Goal: Navigation & Orientation: Find specific page/section

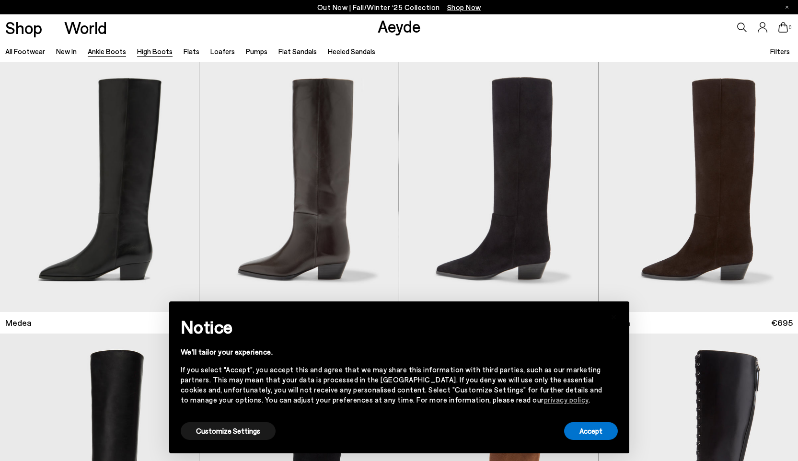
click at [92, 48] on link "Ankle Boots" at bounding box center [107, 51] width 38 height 9
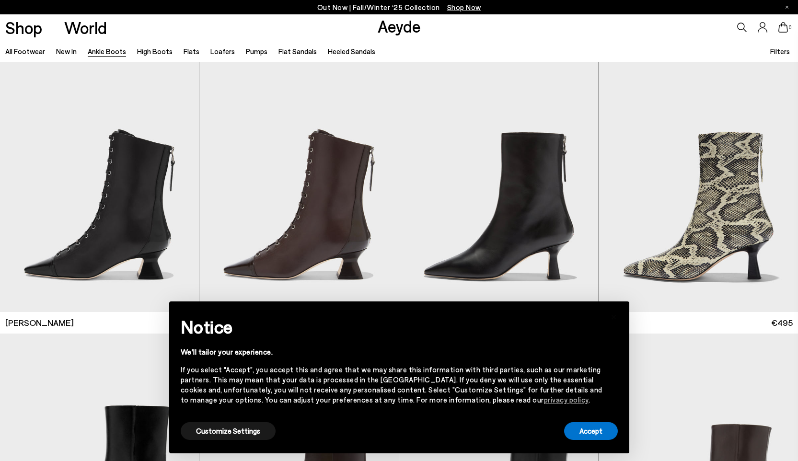
scroll to position [647, 0]
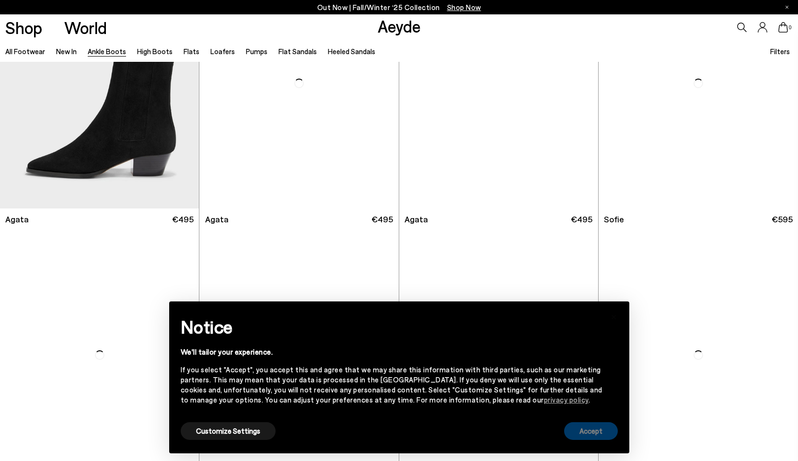
click at [587, 430] on button "Accept" at bounding box center [591, 431] width 54 height 18
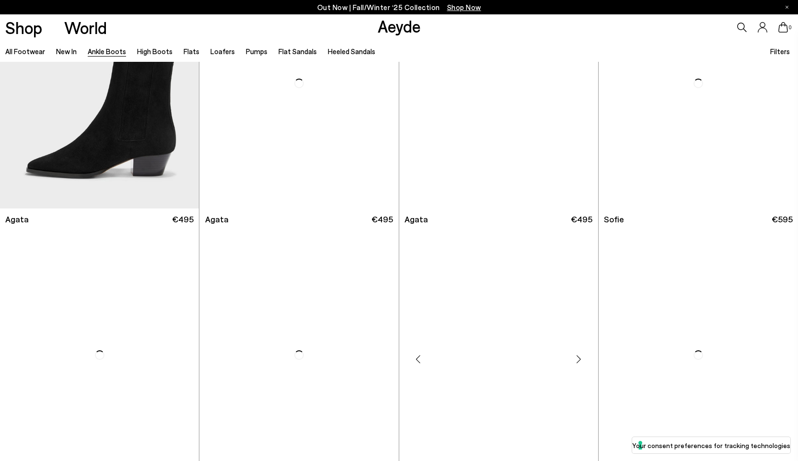
click at [584, 373] on div "Next slide" at bounding box center [579, 359] width 29 height 29
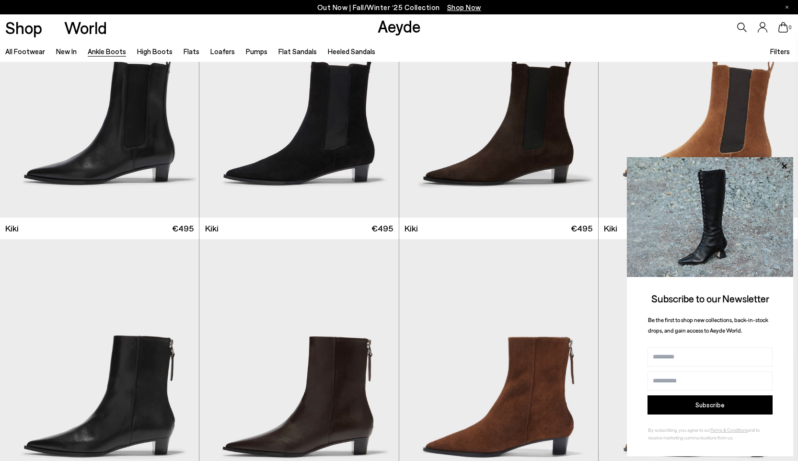
scroll to position [1527, 0]
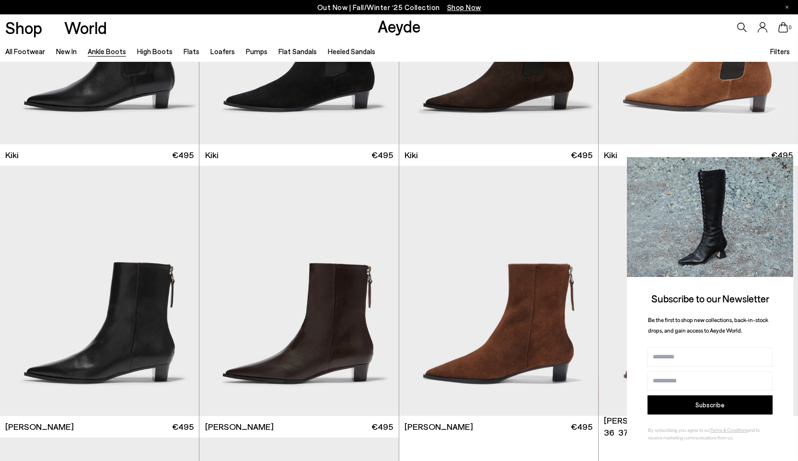
click at [782, 166] on icon at bounding box center [784, 166] width 12 height 12
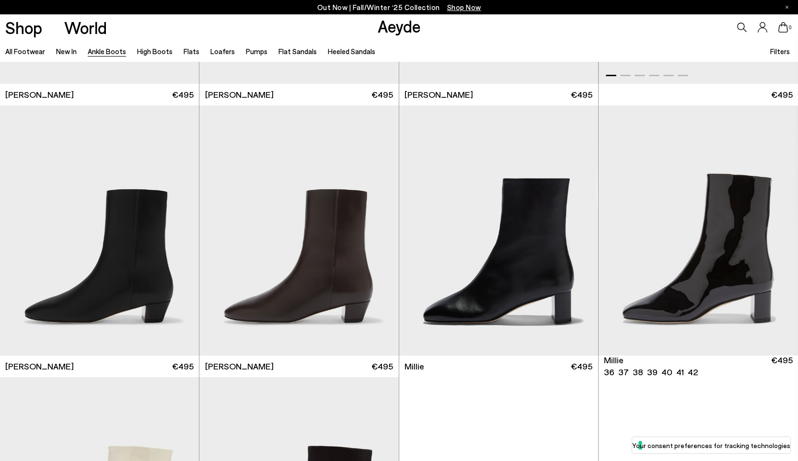
scroll to position [2034, 0]
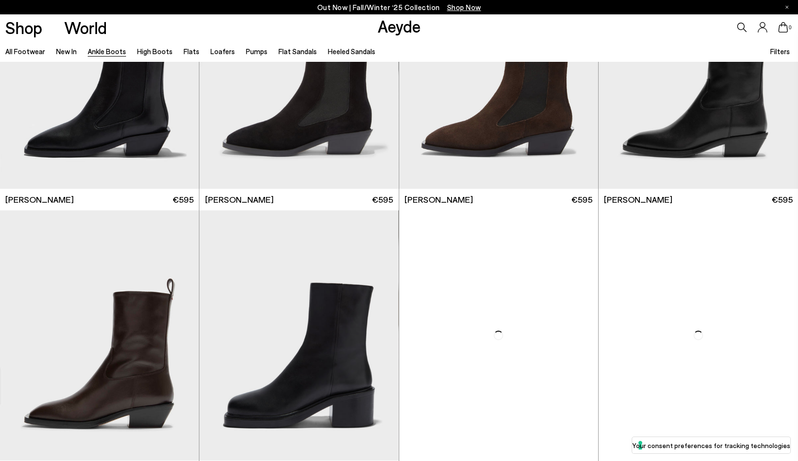
scroll to position [3515, 0]
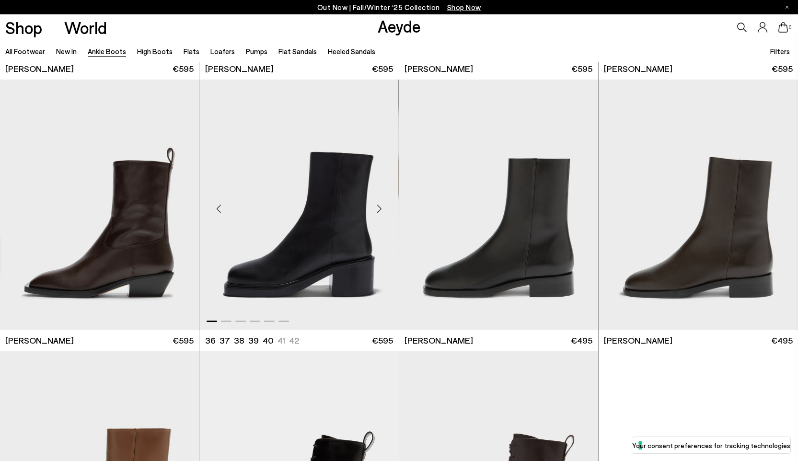
click at [377, 207] on div "Next slide" at bounding box center [379, 208] width 29 height 29
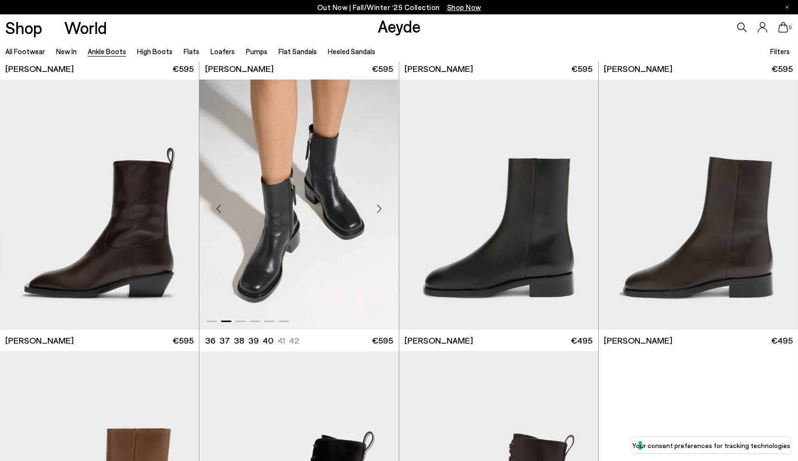
click at [377, 207] on div "Next slide" at bounding box center [379, 208] width 29 height 29
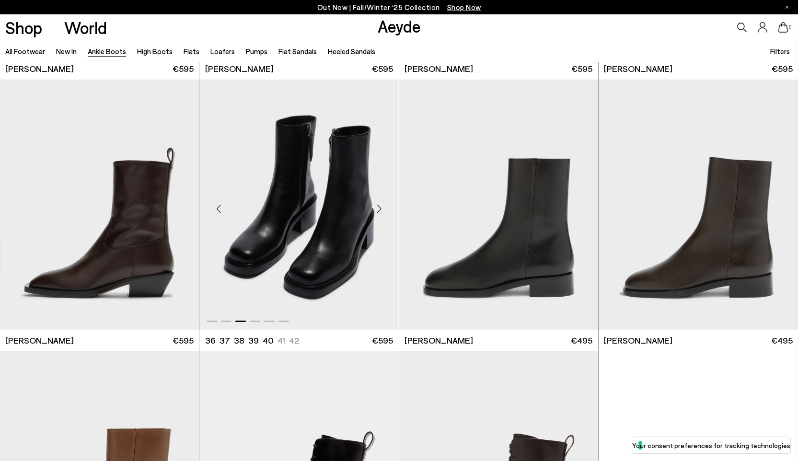
click at [377, 207] on div "Next slide" at bounding box center [379, 208] width 29 height 29
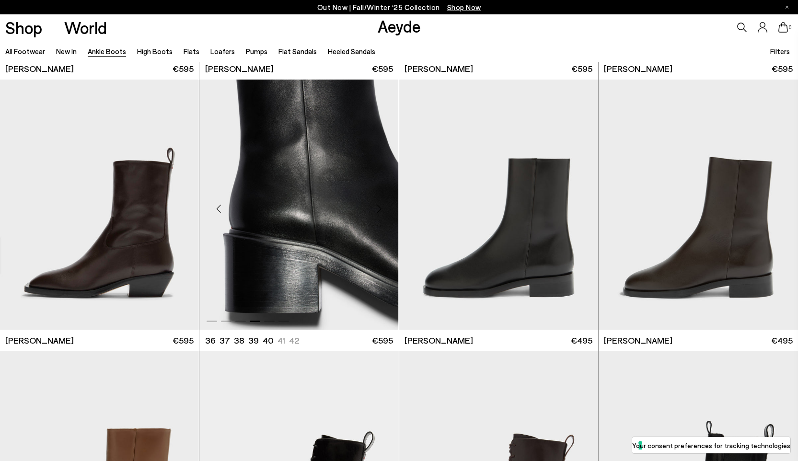
click at [377, 207] on div "Next slide" at bounding box center [379, 208] width 29 height 29
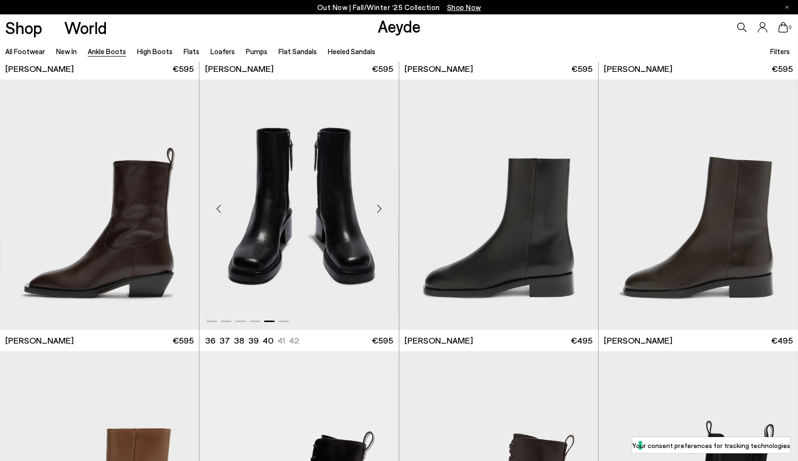
click at [377, 207] on div "Next slide" at bounding box center [379, 208] width 29 height 29
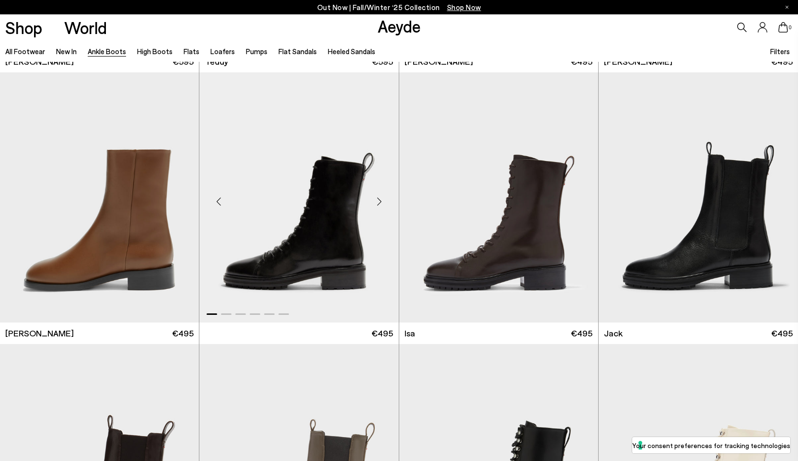
click at [378, 197] on div "Next slide" at bounding box center [379, 201] width 29 height 29
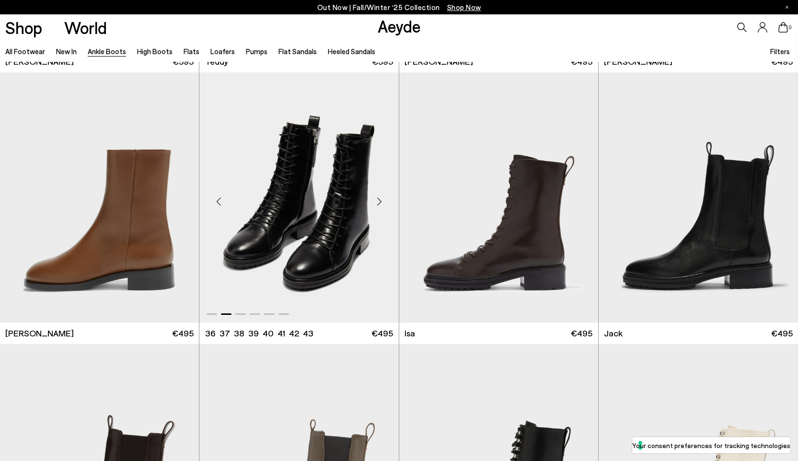
click at [381, 201] on div "Next slide" at bounding box center [379, 201] width 29 height 29
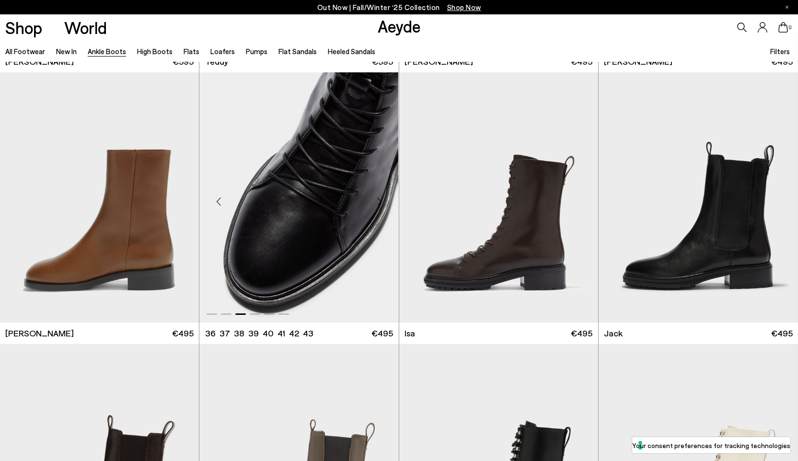
click at [381, 201] on div "Next slide" at bounding box center [379, 201] width 29 height 29
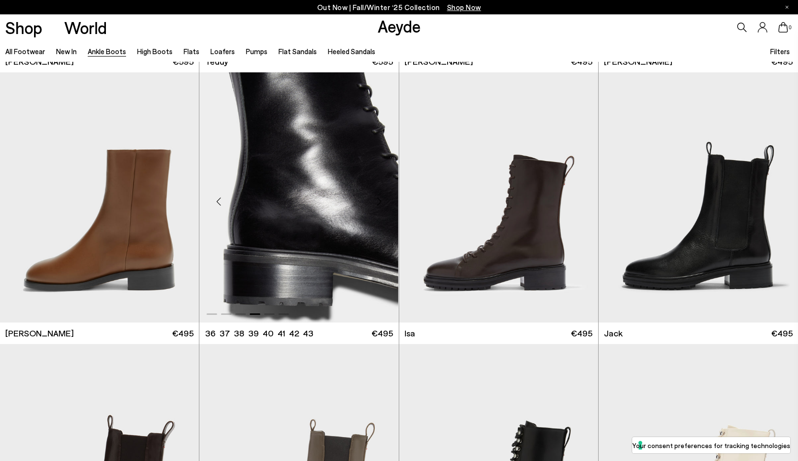
click at [381, 201] on div "Next slide" at bounding box center [379, 201] width 29 height 29
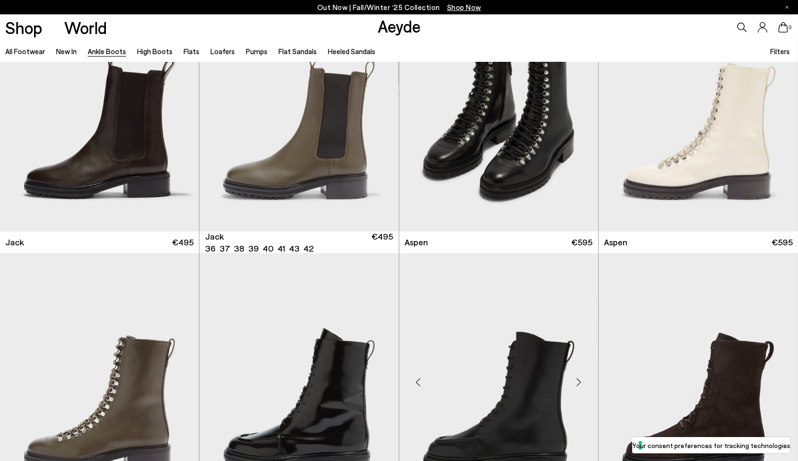
click at [576, 368] on div "Next slide" at bounding box center [579, 382] width 29 height 29
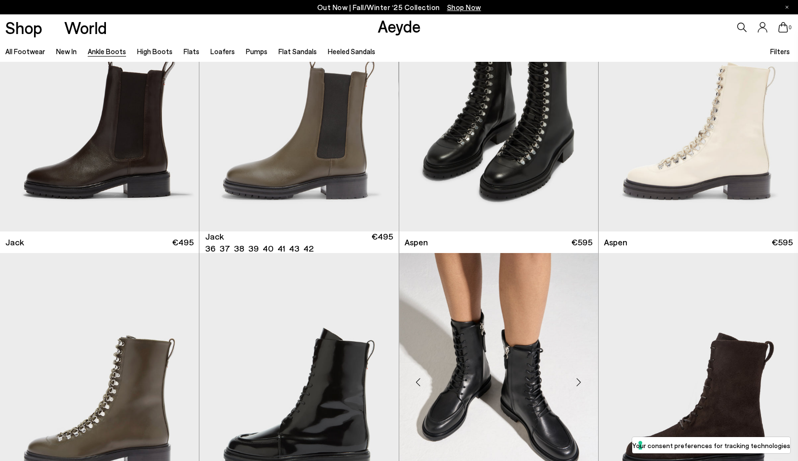
click at [576, 368] on div "Next slide" at bounding box center [579, 382] width 29 height 29
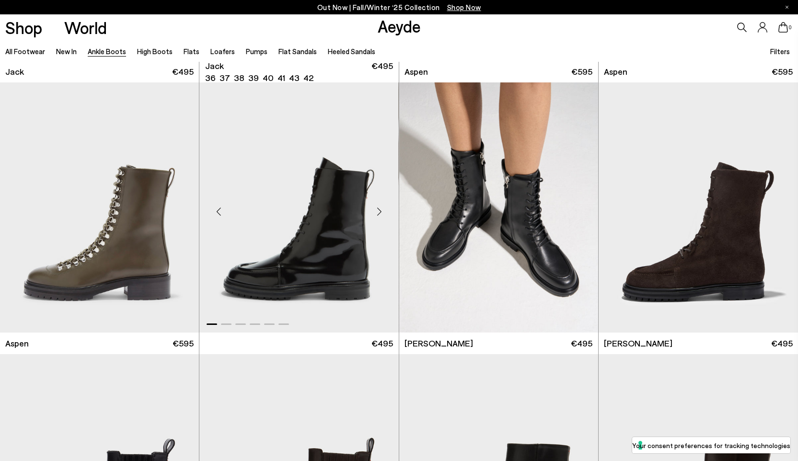
click at [379, 209] on div "Next slide" at bounding box center [379, 211] width 29 height 29
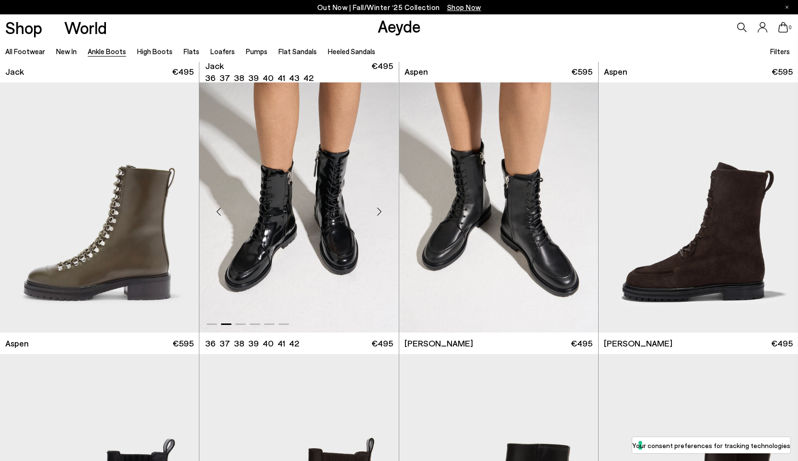
click at [379, 209] on div "Next slide" at bounding box center [379, 211] width 29 height 29
click at [783, 204] on div "Next slide" at bounding box center [779, 211] width 29 height 29
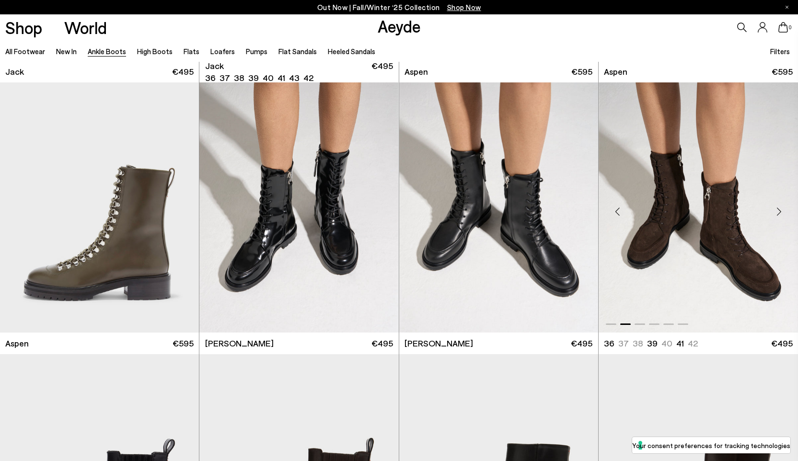
click at [783, 204] on div "Next slide" at bounding box center [779, 211] width 29 height 29
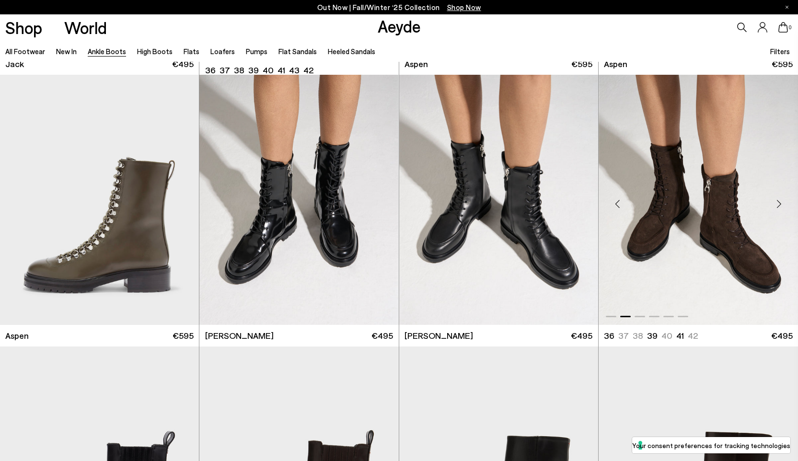
click at [781, 198] on div "Next slide" at bounding box center [779, 203] width 29 height 29
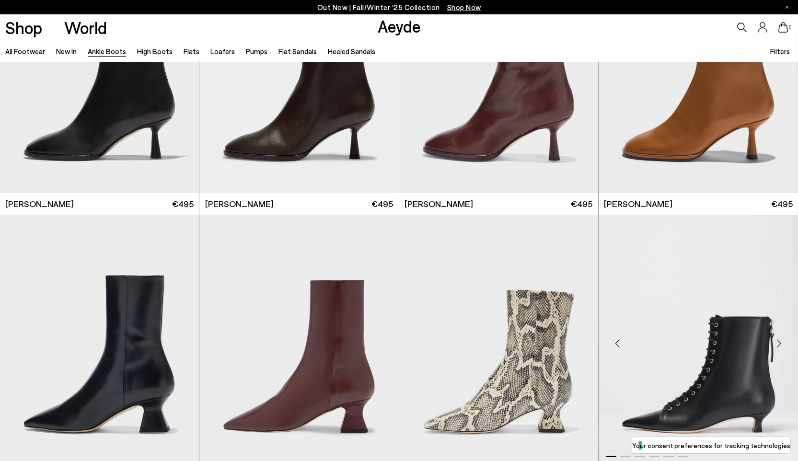
scroll to position [5344, 0]
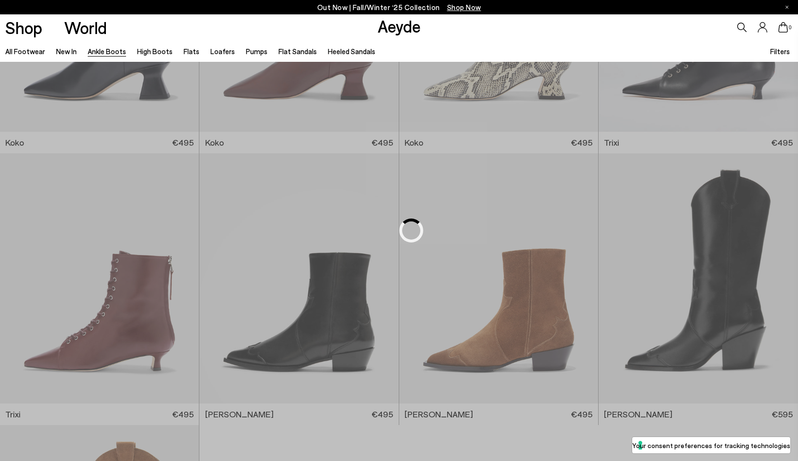
scroll to position [4460, 0]
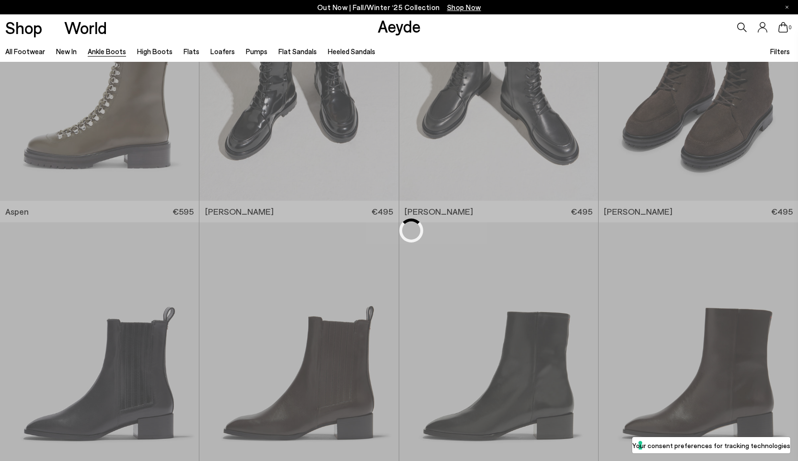
click at [743, 231] on div "Loading" at bounding box center [399, 230] width 798 height 461
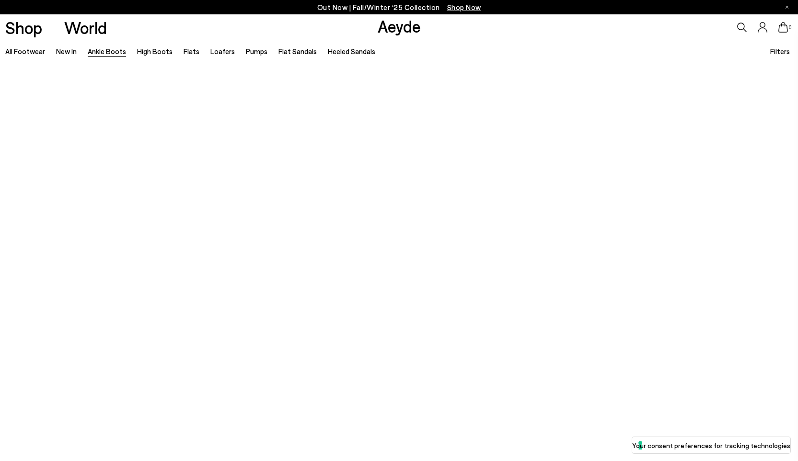
scroll to position [1601, 0]
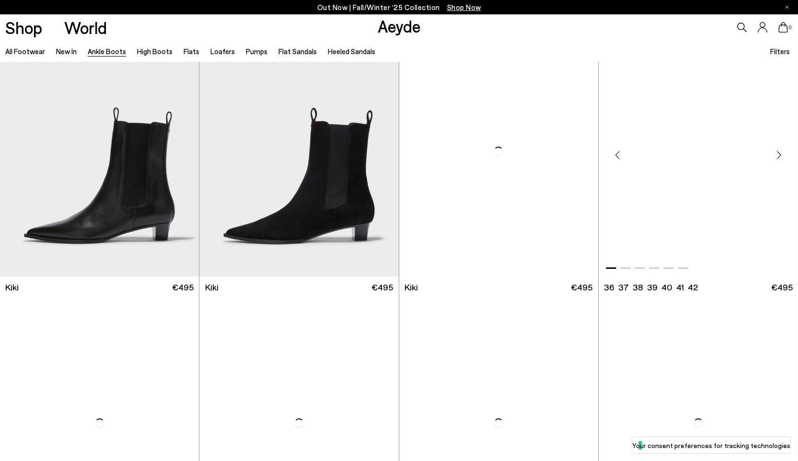
scroll to position [3231, 0]
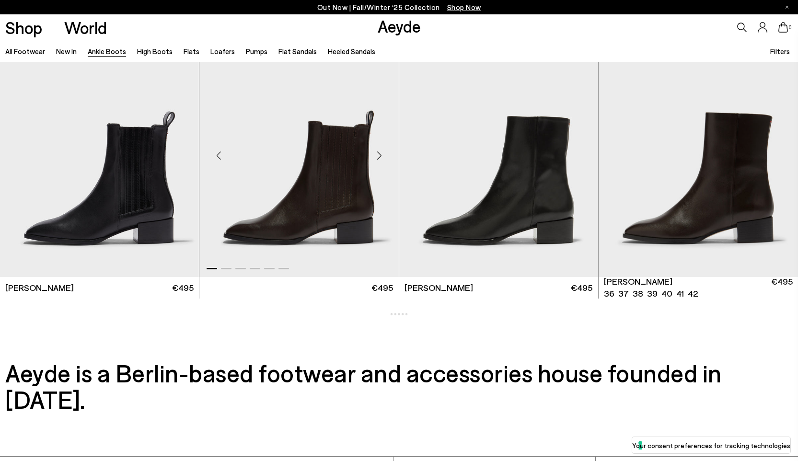
scroll to position [4862, 0]
